Goal: Task Accomplishment & Management: Complete application form

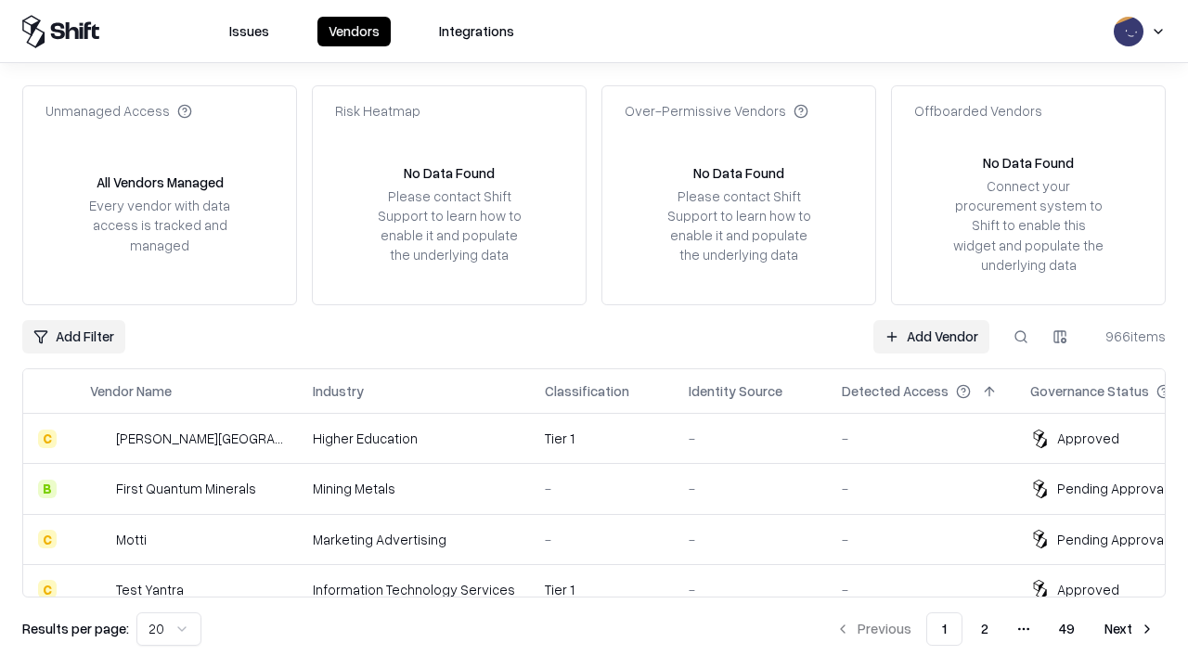
click at [931, 336] on link "Add Vendor" at bounding box center [931, 336] width 116 height 33
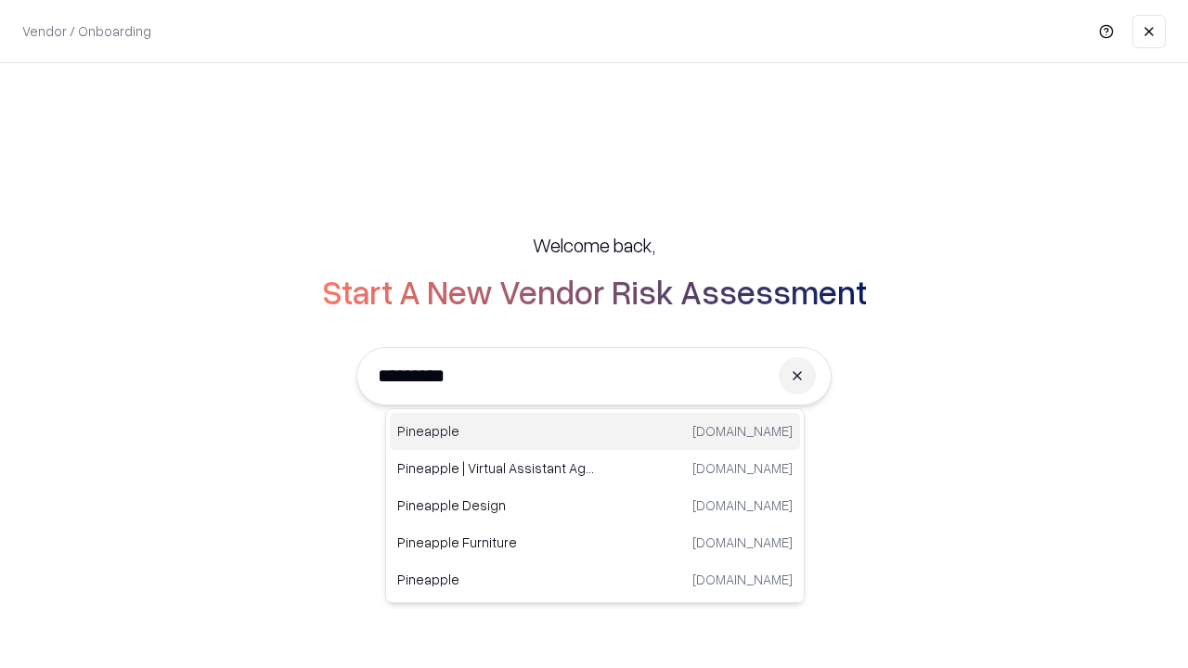
click at [595, 431] on div "Pineapple [DOMAIN_NAME]" at bounding box center [595, 431] width 410 height 37
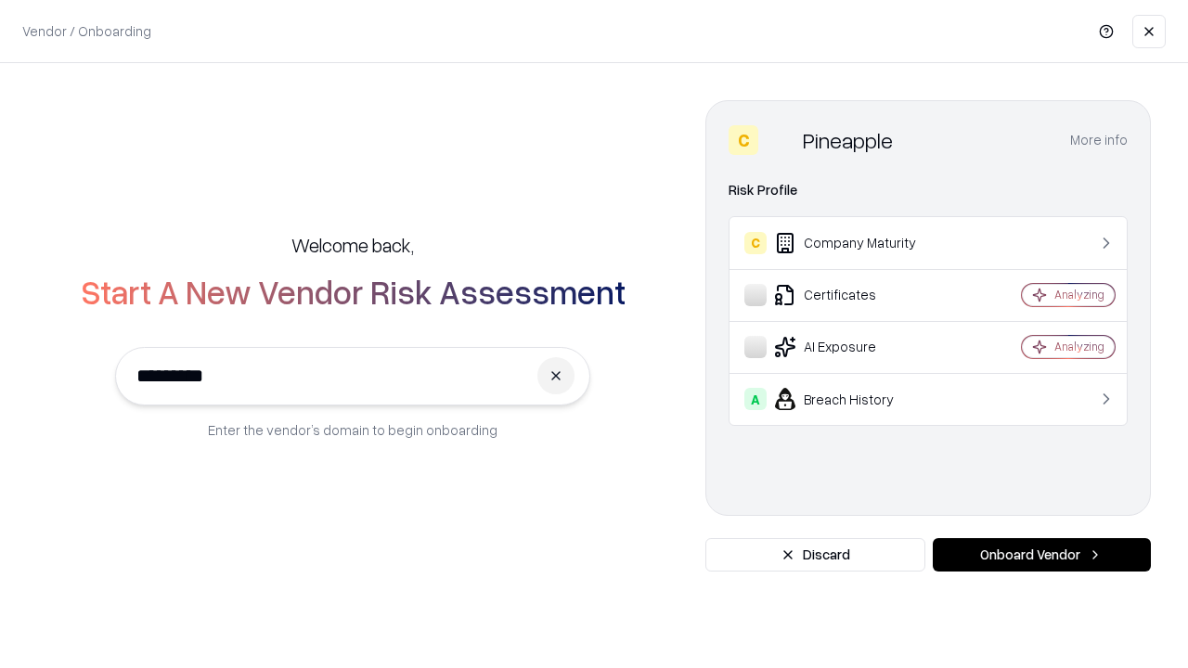
type input "*********"
click at [1041, 555] on button "Onboard Vendor" at bounding box center [1042, 554] width 218 height 33
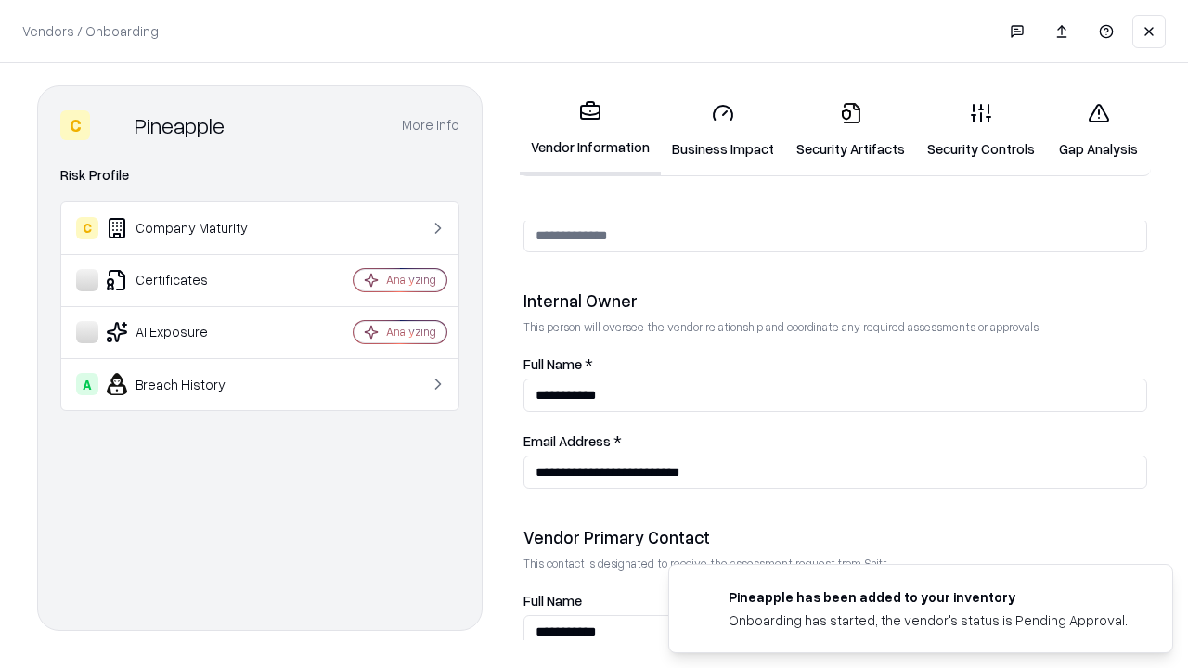
scroll to position [961, 0]
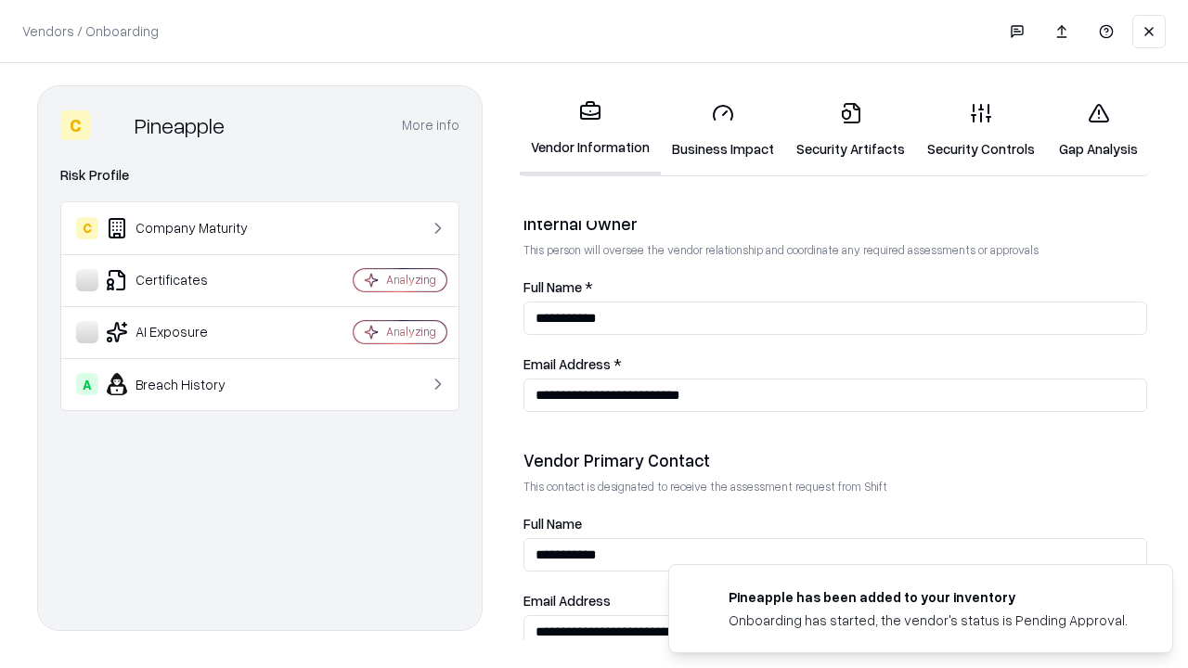
click at [850, 130] on link "Security Artifacts" at bounding box center [850, 130] width 131 height 86
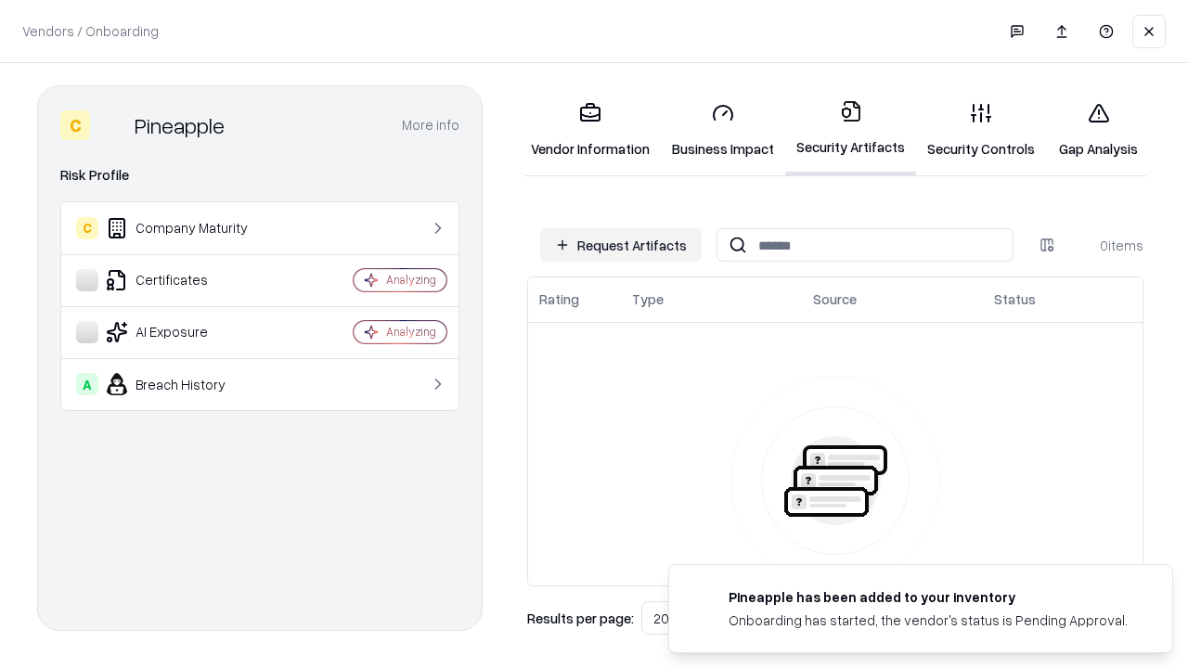
click at [621, 245] on button "Request Artifacts" at bounding box center [620, 244] width 161 height 33
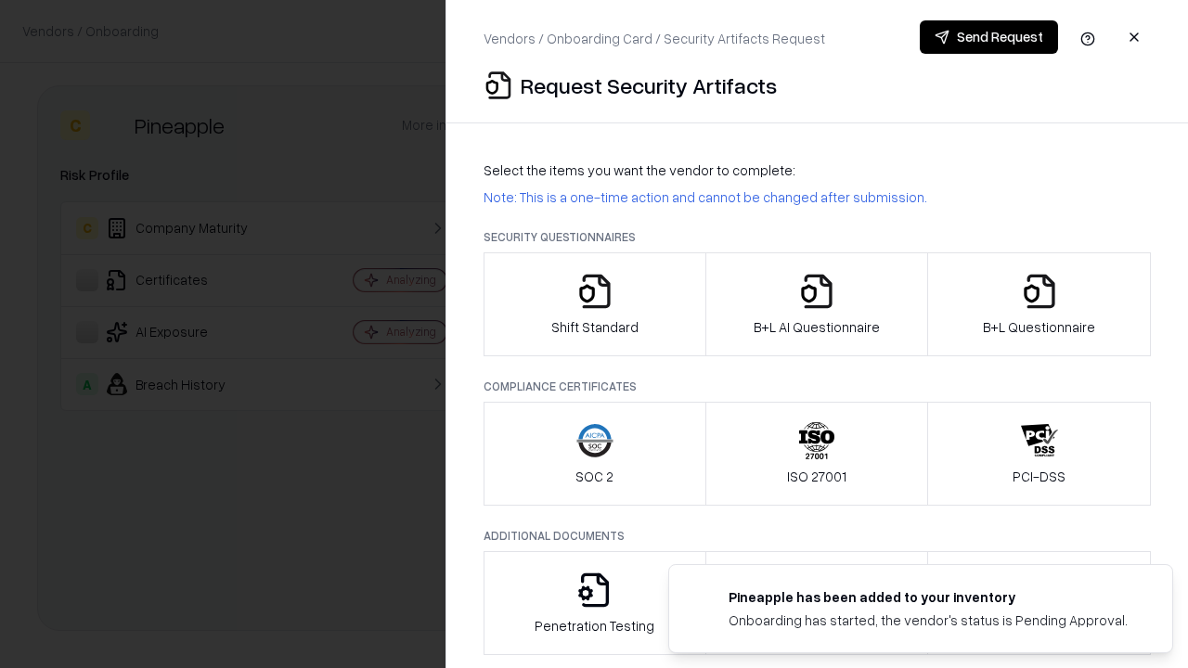
click at [1038, 304] on icon "button" at bounding box center [1039, 291] width 37 height 37
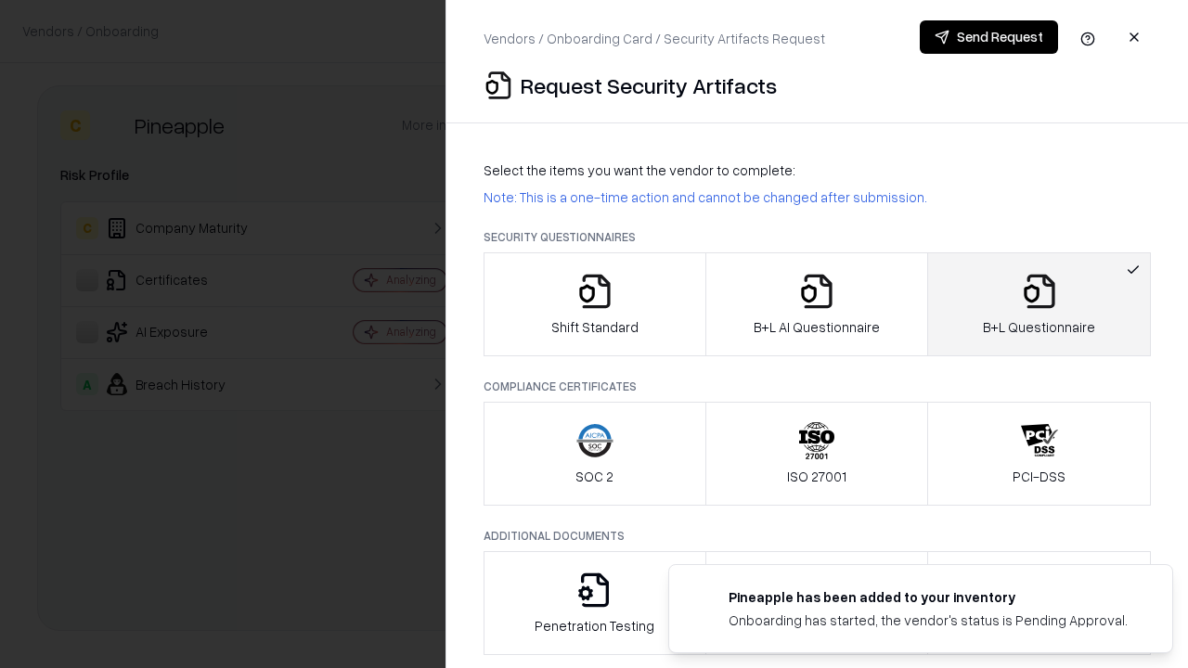
click at [816, 304] on icon "button" at bounding box center [816, 291] width 37 height 37
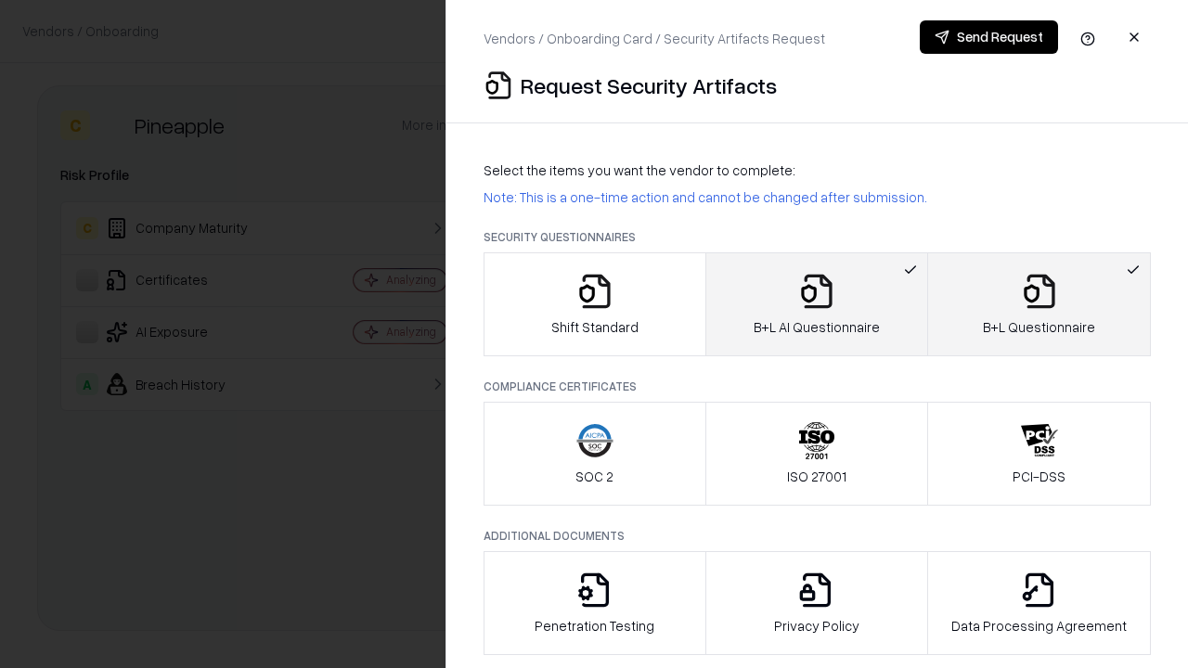
click at [988, 37] on button "Send Request" at bounding box center [989, 36] width 138 height 33
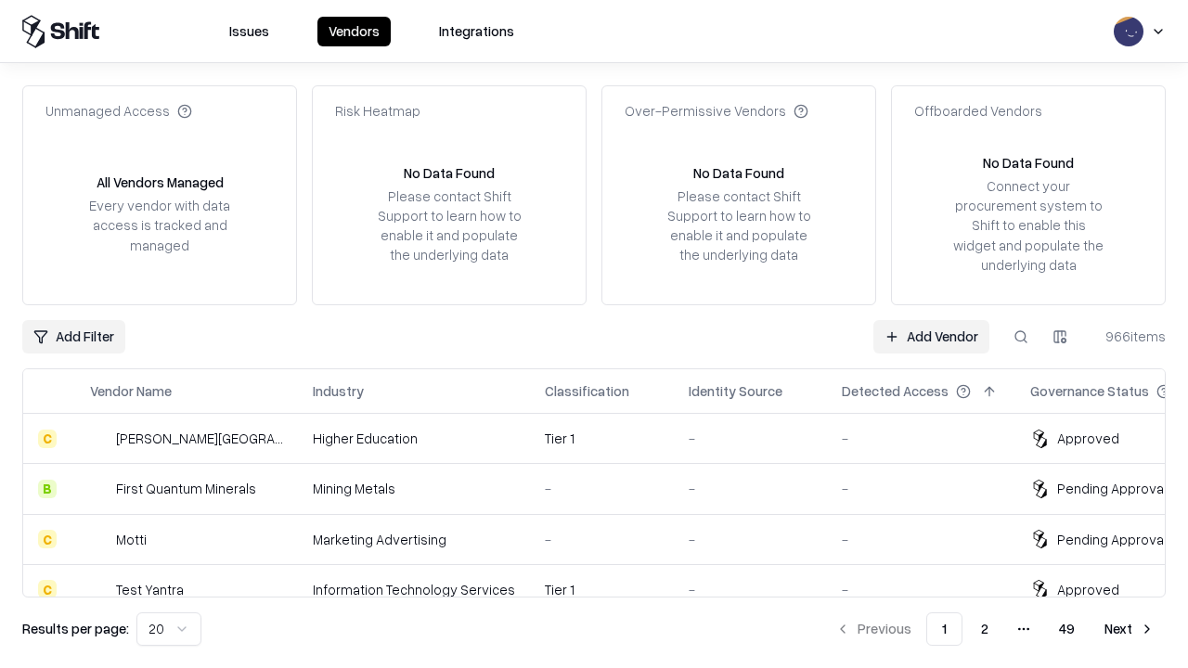
click at [1021, 336] on button at bounding box center [1020, 336] width 33 height 33
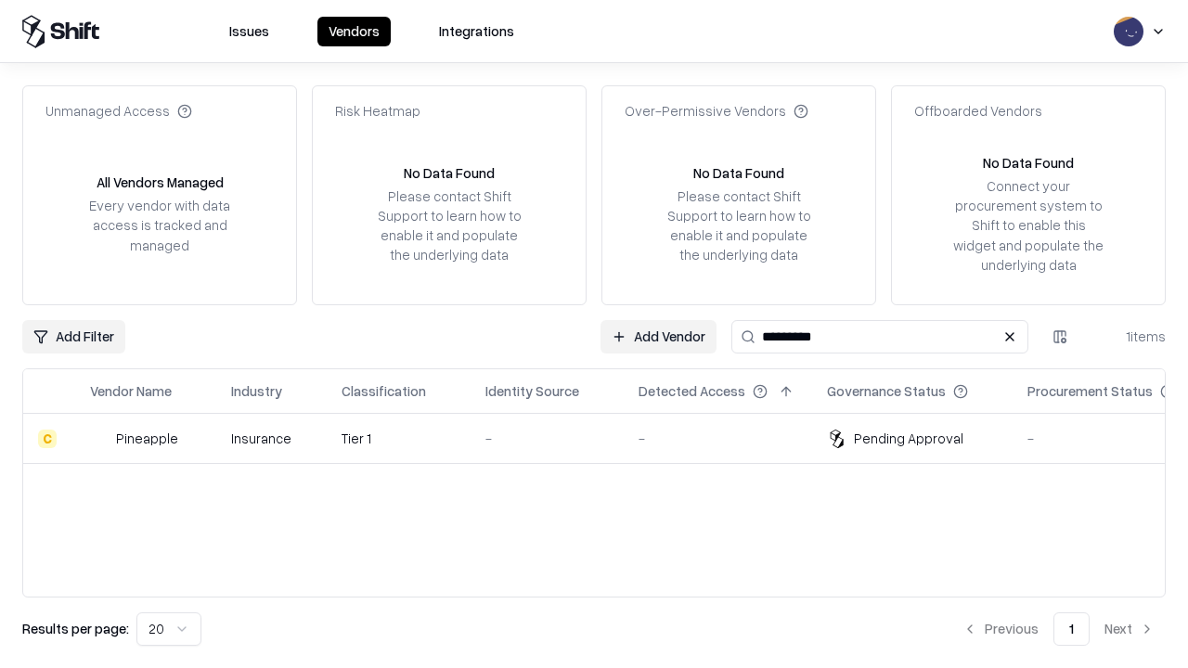
type input "*********"
click at [605, 438] on div "-" at bounding box center [546, 438] width 123 height 19
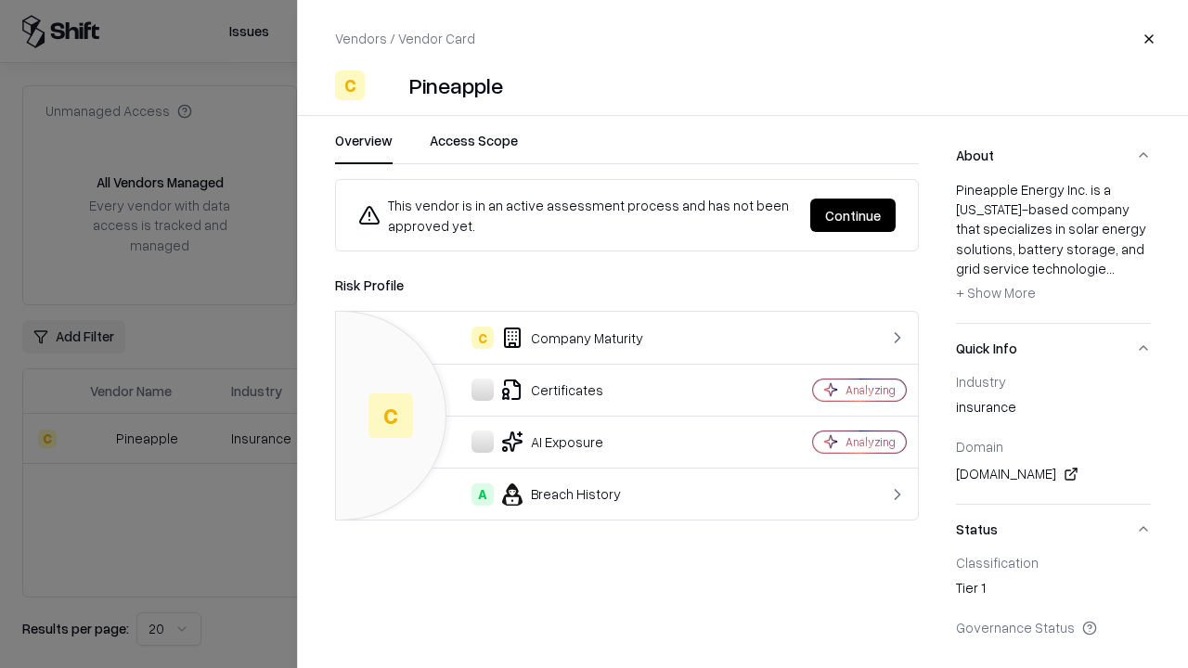
click at [853, 215] on button "Continue" at bounding box center [852, 215] width 85 height 33
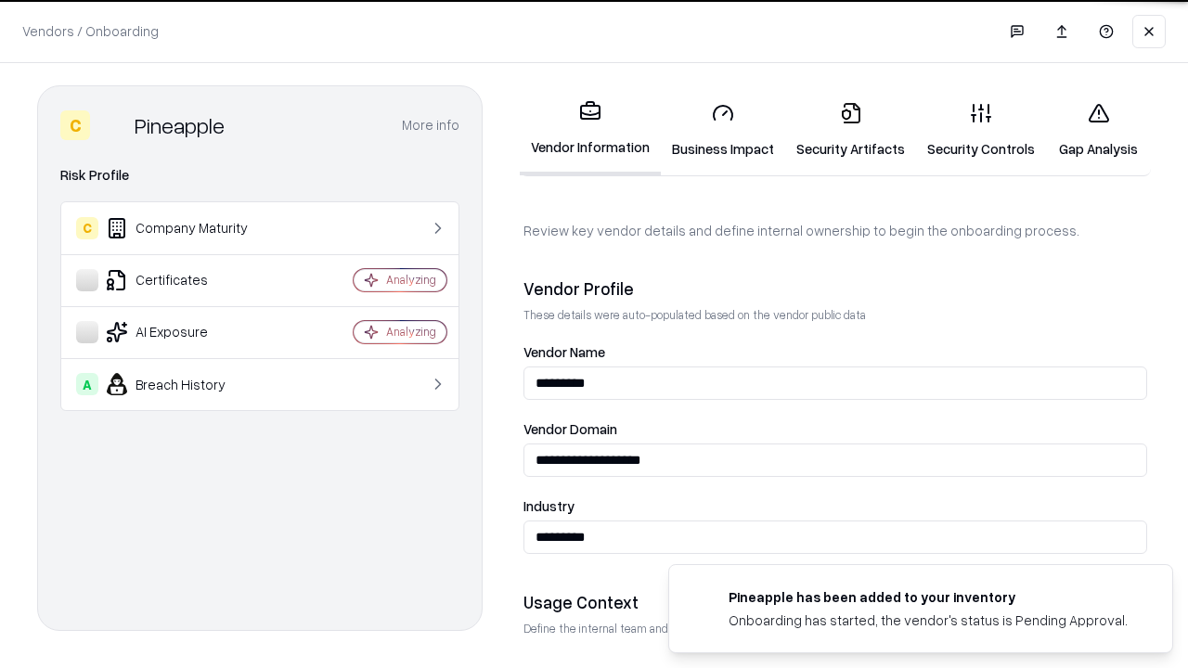
click at [850, 130] on link "Security Artifacts" at bounding box center [850, 130] width 131 height 86
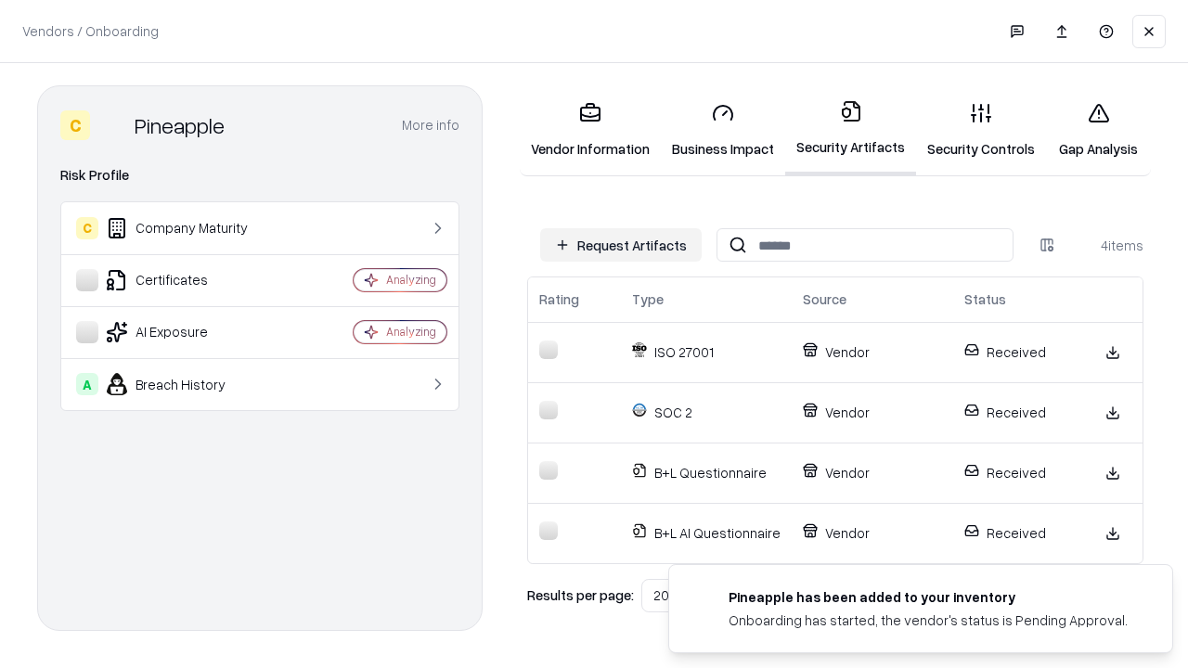
click at [1098, 130] on link "Gap Analysis" at bounding box center [1098, 130] width 105 height 86
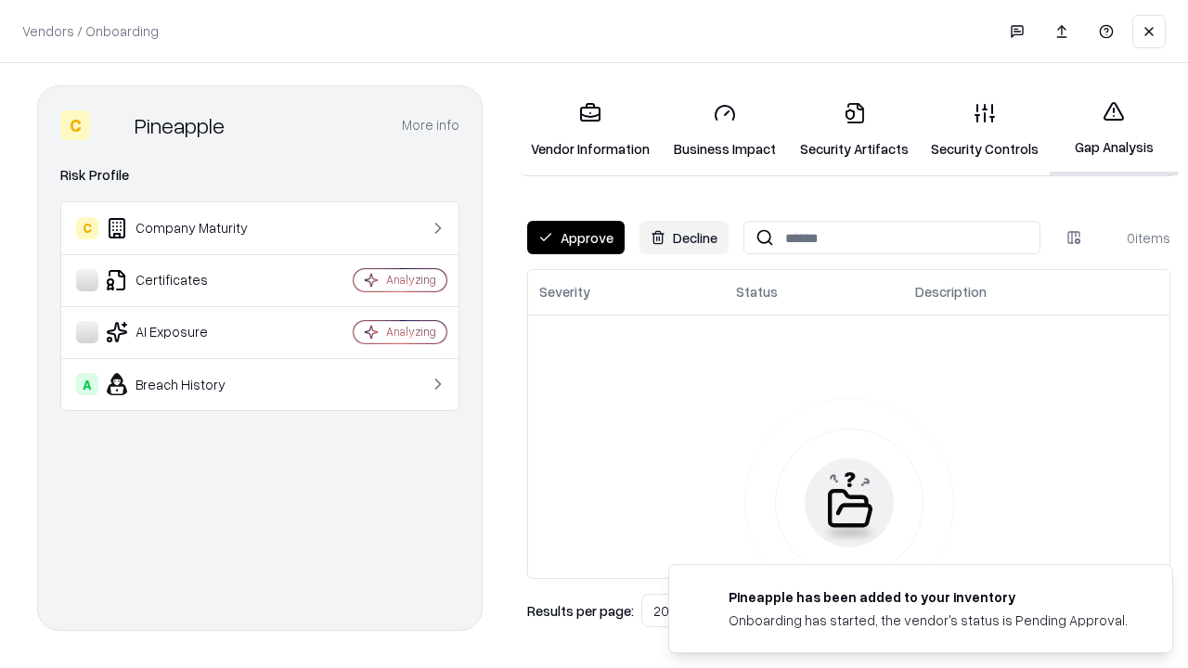
click at [575, 238] on button "Approve" at bounding box center [575, 237] width 97 height 33
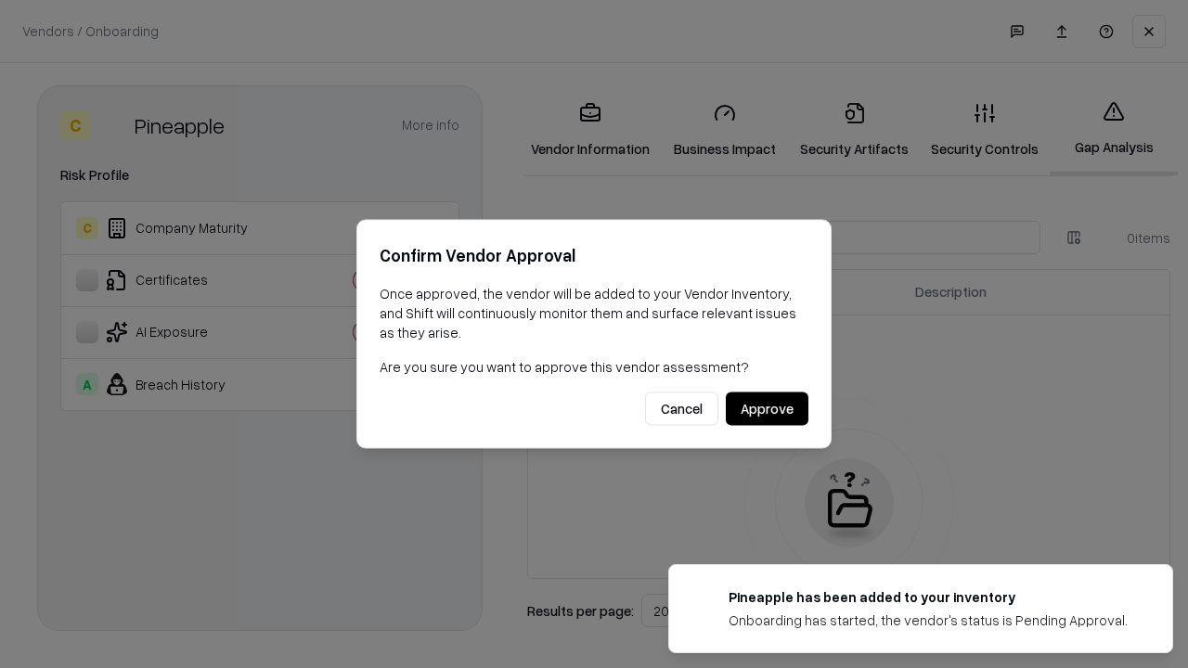
click at [766, 408] on button "Approve" at bounding box center [767, 408] width 83 height 33
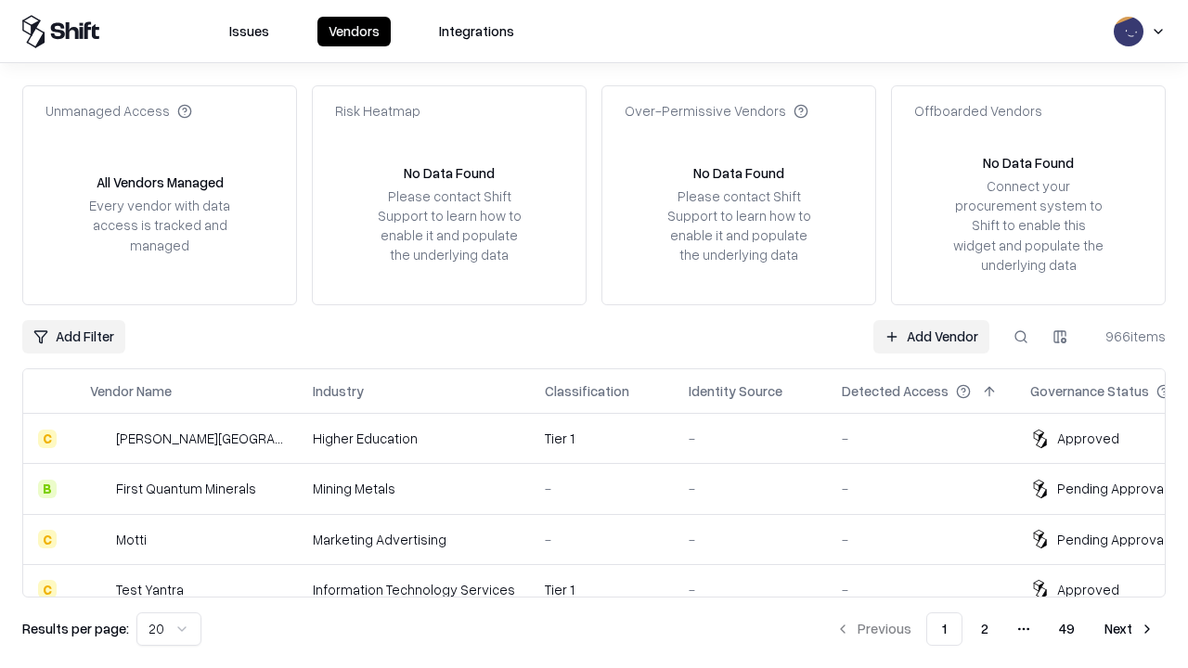
type input "*********"
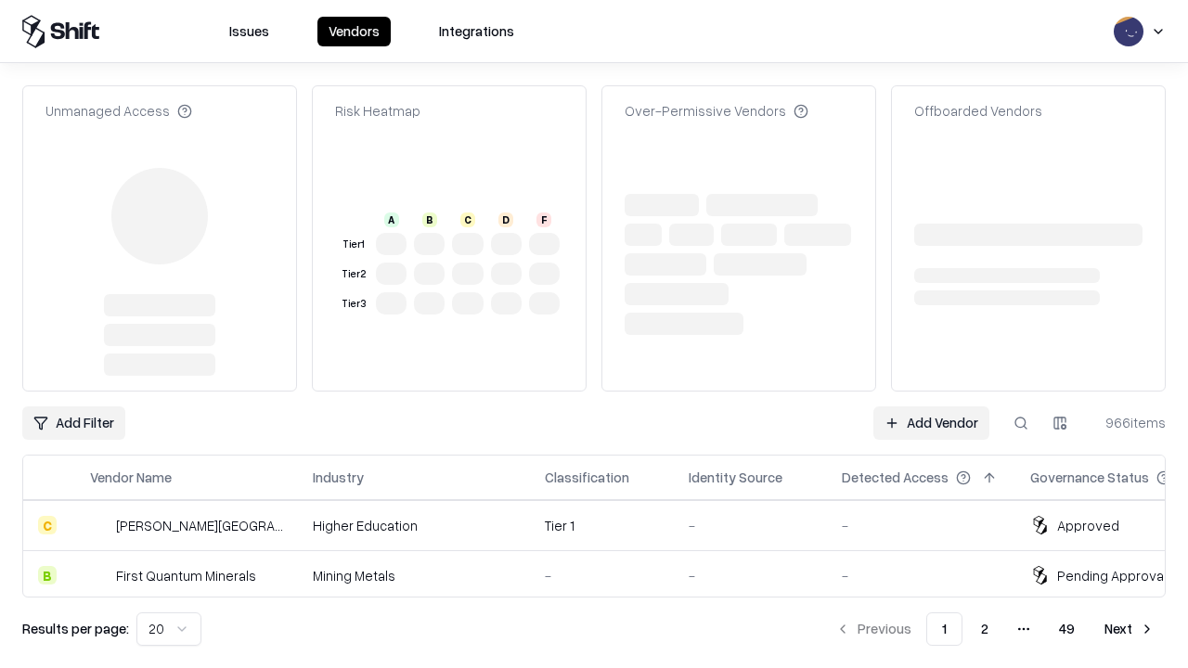
click at [931, 406] on link "Add Vendor" at bounding box center [931, 422] width 116 height 33
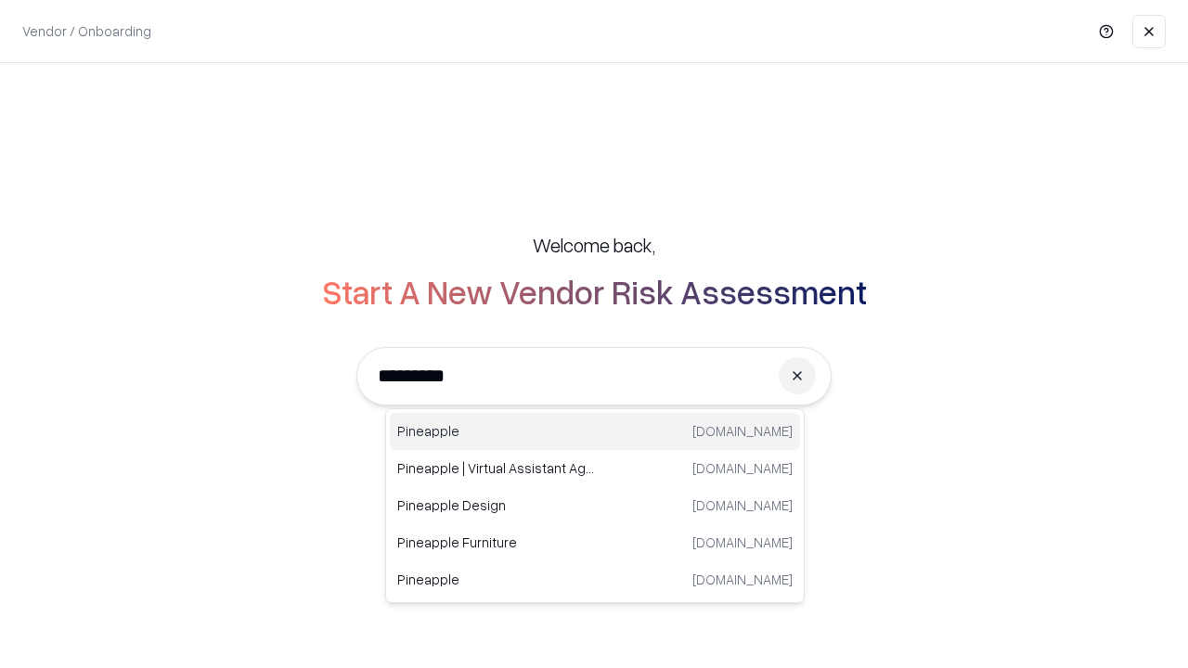
click at [595, 431] on div "Pineapple [DOMAIN_NAME]" at bounding box center [595, 431] width 410 height 37
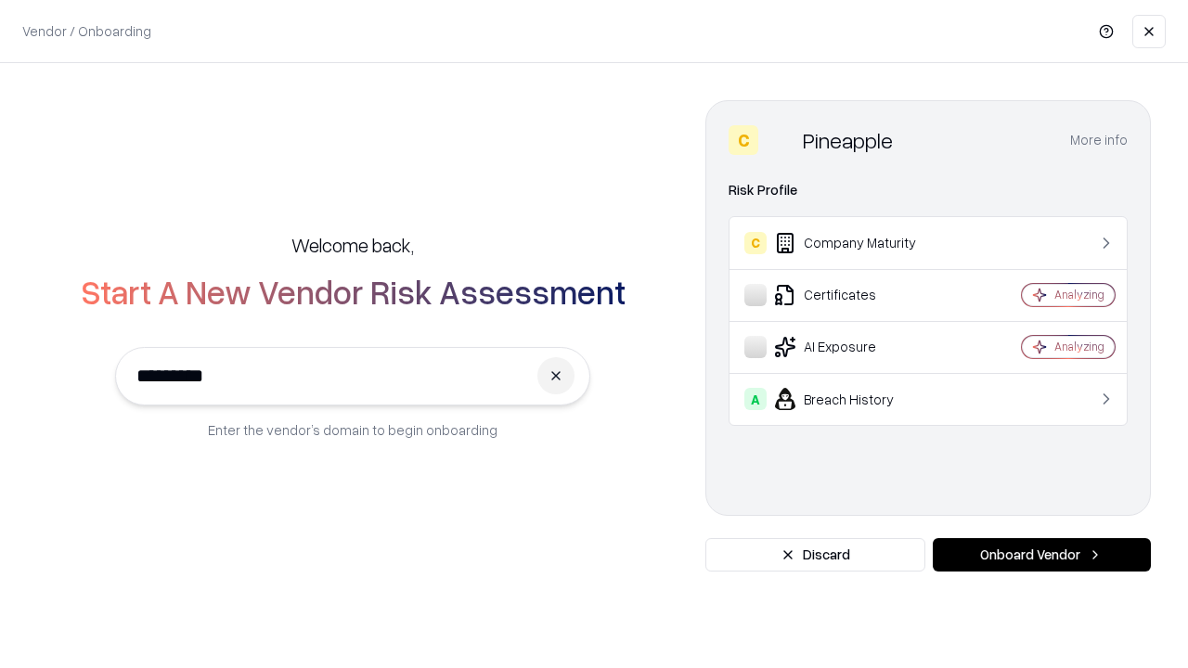
type input "*********"
click at [1041, 555] on button "Onboard Vendor" at bounding box center [1042, 554] width 218 height 33
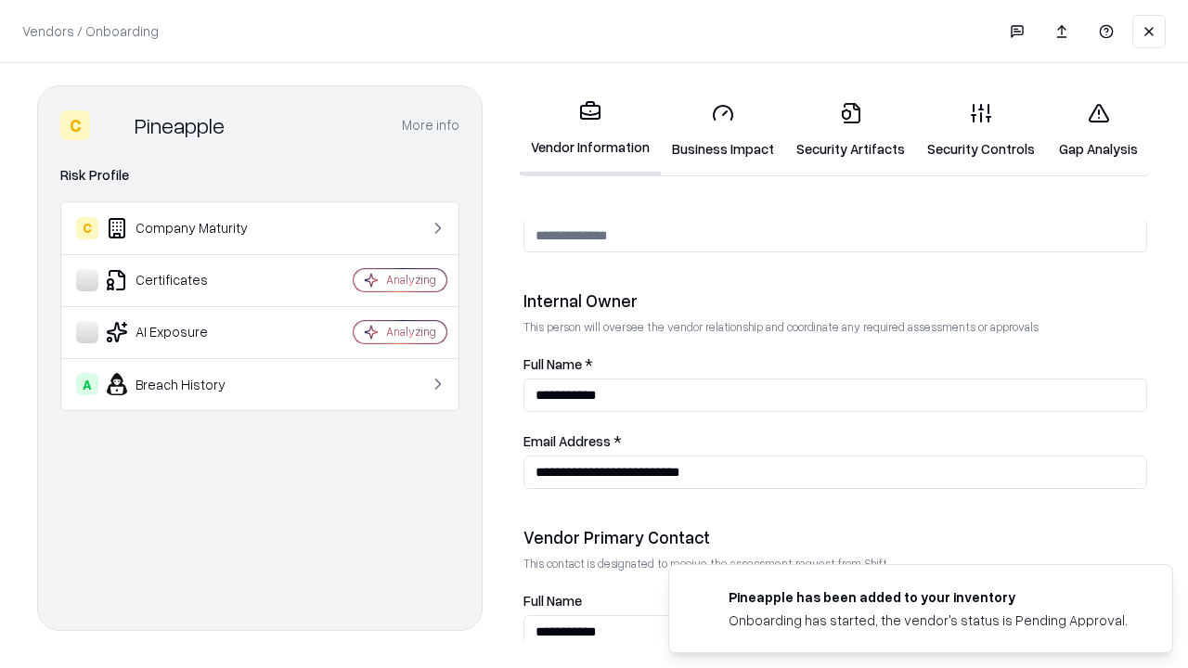
scroll to position [961, 0]
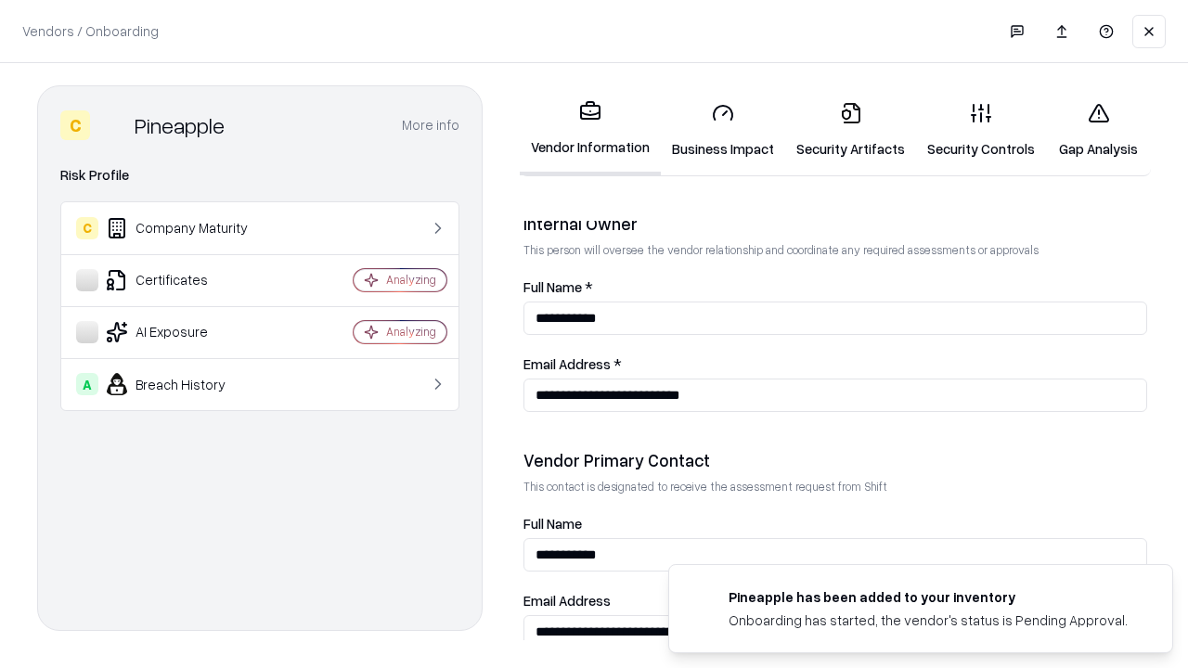
click at [1098, 130] on link "Gap Analysis" at bounding box center [1098, 130] width 105 height 86
